Goal: Task Accomplishment & Management: Manage account settings

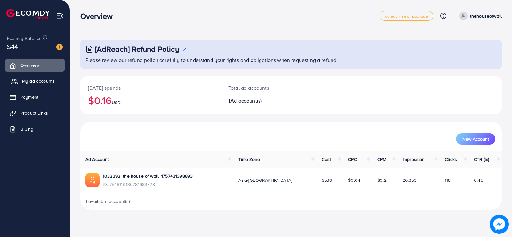
click at [45, 84] on span "My ad accounts" at bounding box center [38, 81] width 33 height 6
